Goal: Task Accomplishment & Management: Manage account settings

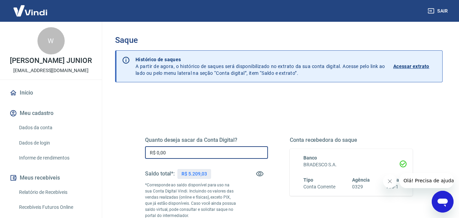
click at [173, 155] on input "R$ 0,00" at bounding box center [206, 152] width 123 height 13
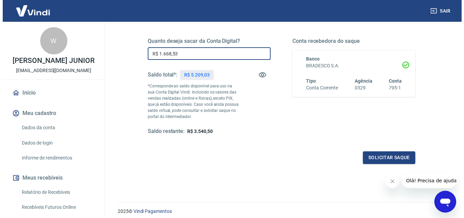
scroll to position [102, 0]
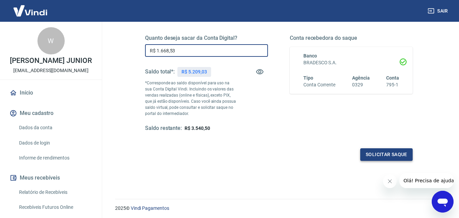
type input "R$ 1.668,53"
click at [369, 156] on button "Solicitar saque" at bounding box center [386, 154] width 52 height 13
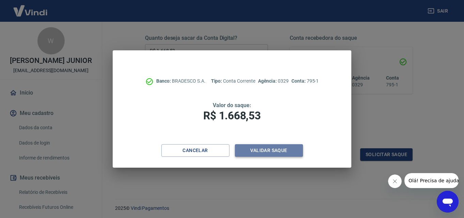
click at [285, 150] on button "Validar saque" at bounding box center [269, 150] width 68 height 13
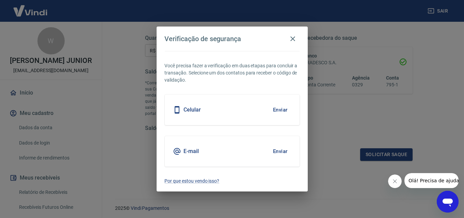
click at [286, 109] on button "Enviar" at bounding box center [280, 110] width 22 height 14
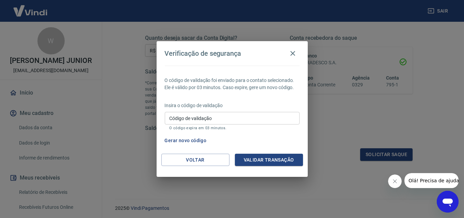
click at [208, 114] on input "Código de validação" at bounding box center [232, 118] width 135 height 13
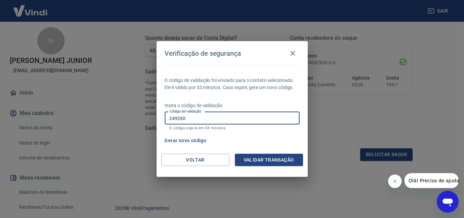
type input "249260"
click at [260, 156] on button "Validar transação" at bounding box center [269, 160] width 68 height 13
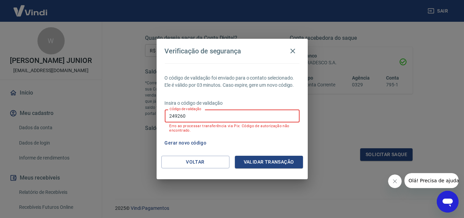
drag, startPoint x: 189, startPoint y: 118, endPoint x: 161, endPoint y: 110, distance: 28.5
click at [158, 112] on div "O código de validação foi enviado para o contato selecionado. Ele é válido por …" at bounding box center [232, 109] width 151 height 93
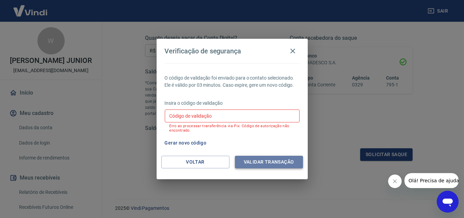
click at [260, 163] on button "Validar transação" at bounding box center [269, 162] width 68 height 13
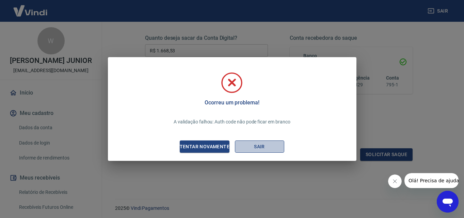
click at [264, 149] on button "Sair" at bounding box center [259, 147] width 49 height 13
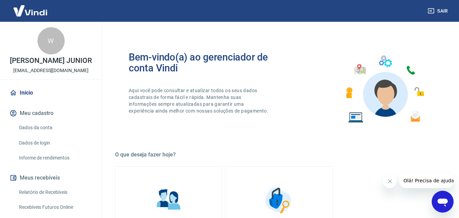
click at [31, 7] on img at bounding box center [30, 10] width 44 height 21
click at [36, 10] on img at bounding box center [30, 10] width 44 height 21
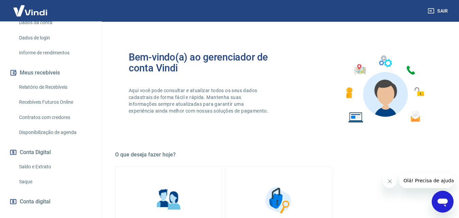
scroll to position [144, 0]
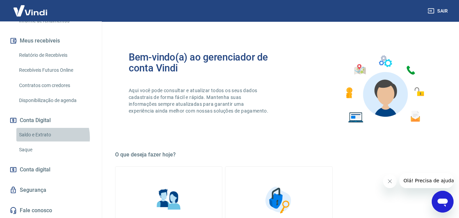
click at [45, 138] on link "Saldo e Extrato" at bounding box center [54, 135] width 77 height 14
